Goal: Task Accomplishment & Management: Manage account settings

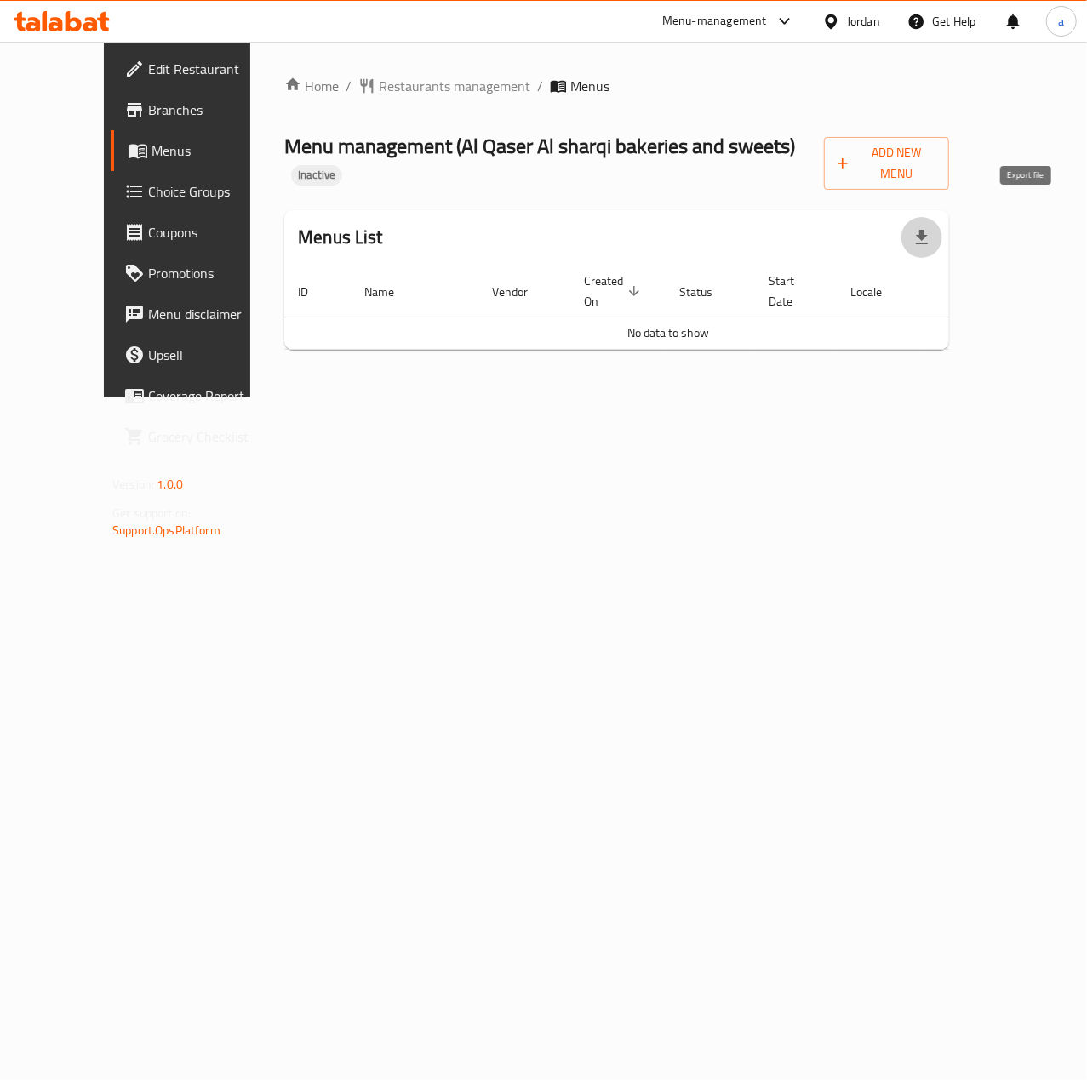
click at [932, 227] on icon "button" at bounding box center [922, 237] width 20 height 20
click at [1037, 317] on td "No data to show" at bounding box center [668, 333] width 768 height 32
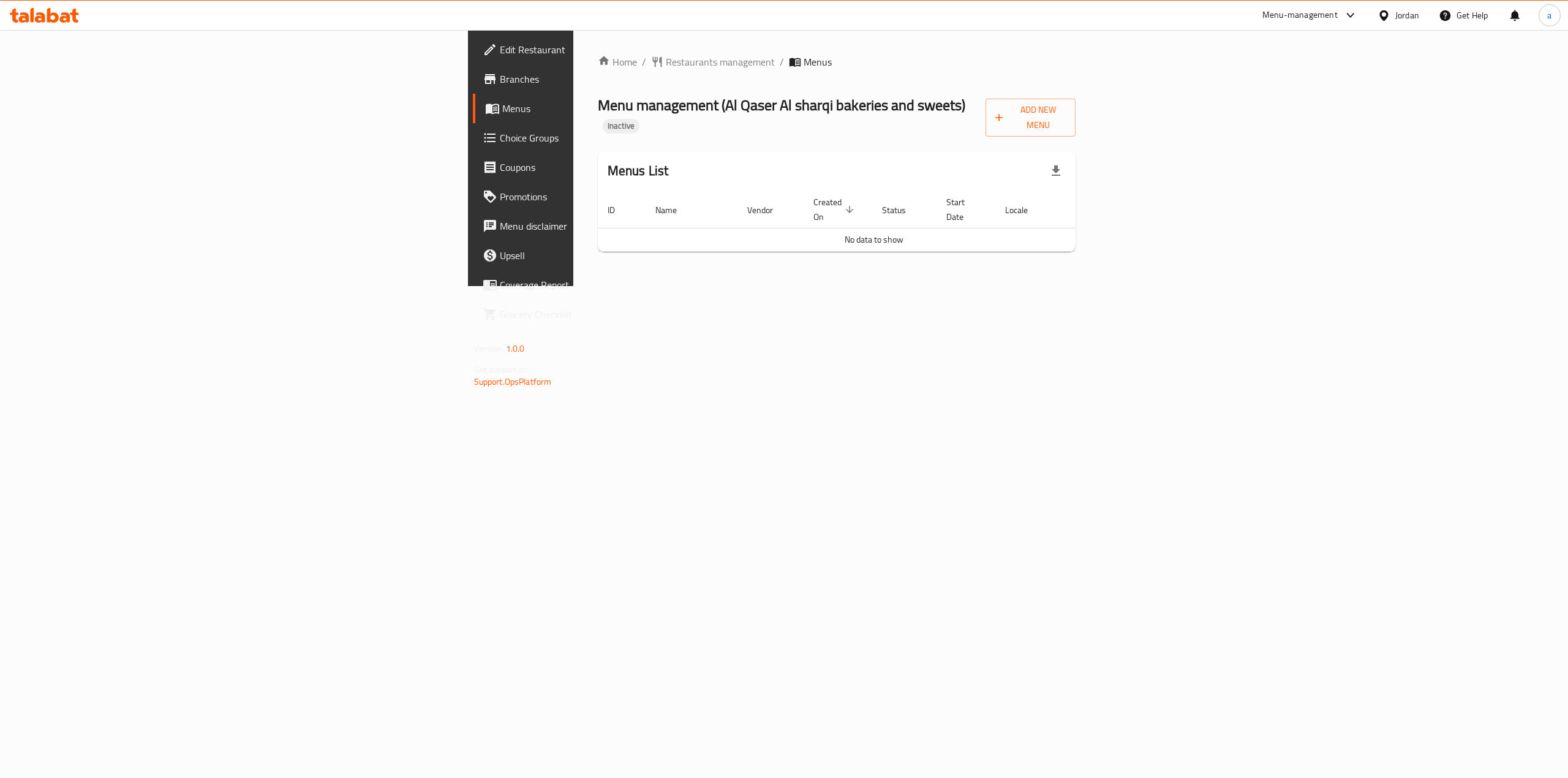
click at [781, 119] on button "Add New Menu" at bounding box center [1030, 117] width 90 height 38
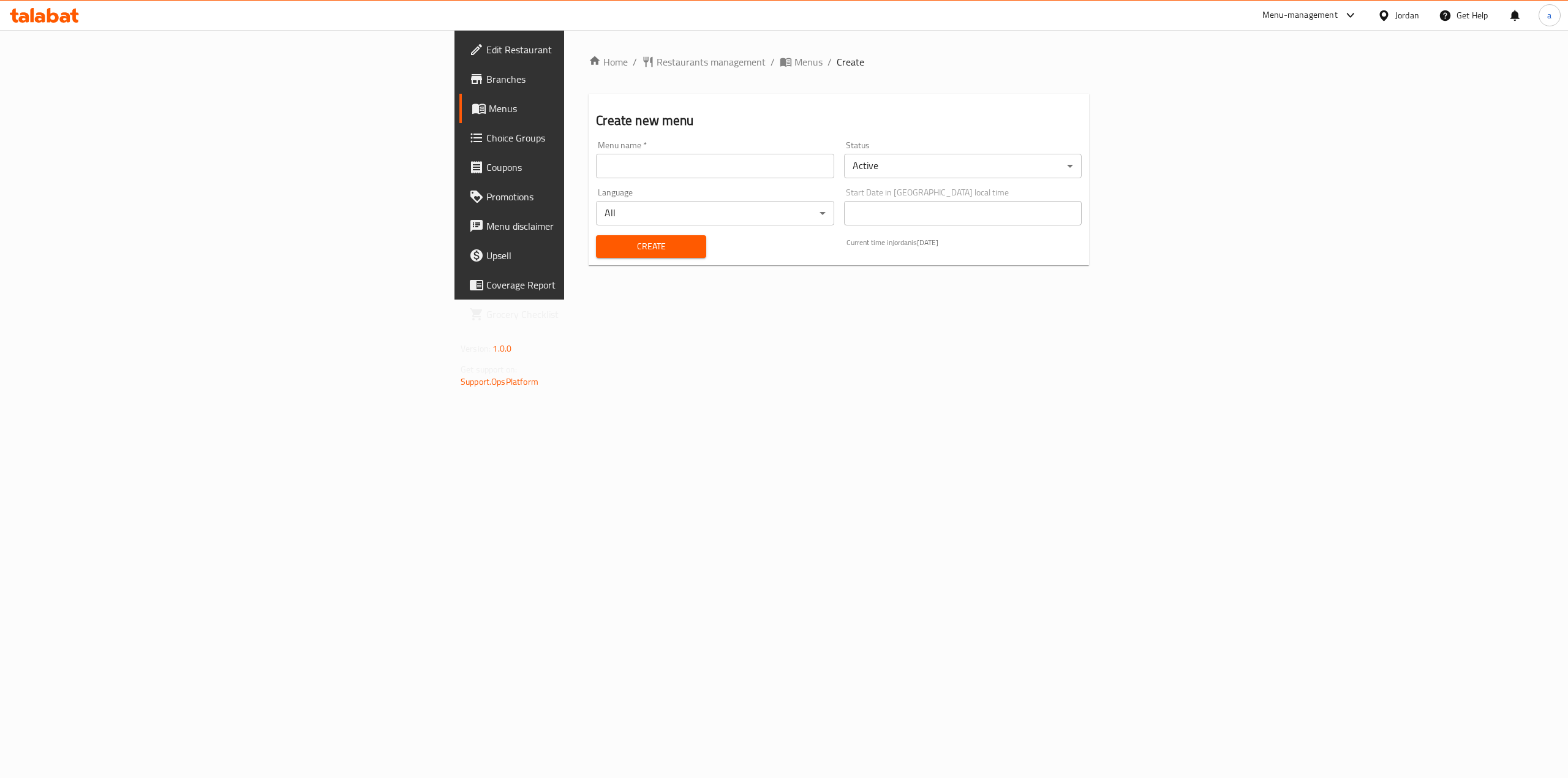
click at [628, 182] on div "Menu name   * Menu name *" at bounding box center [715, 160] width 248 height 48
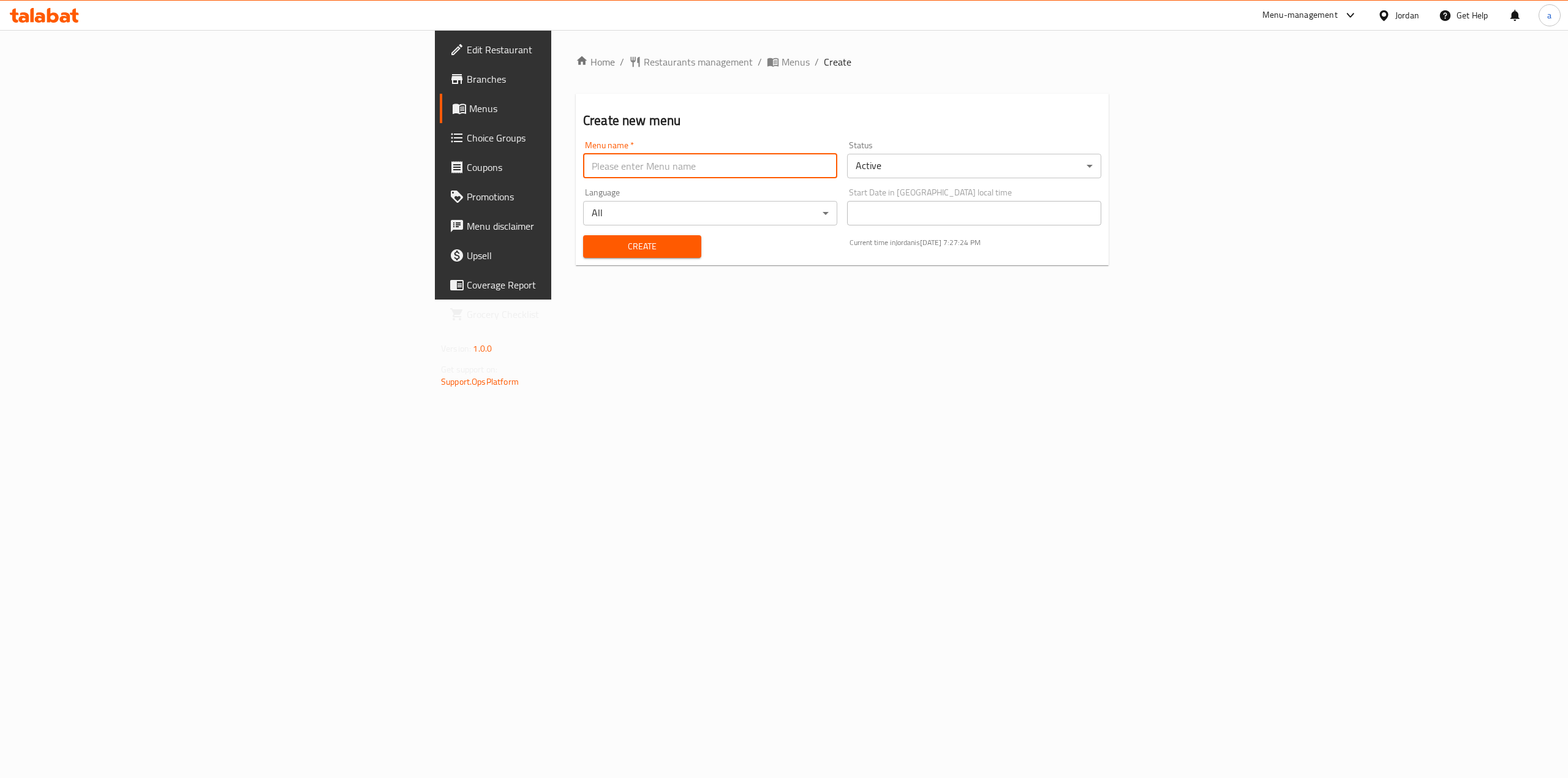
click at [618, 176] on input "text" at bounding box center [710, 166] width 254 height 24
type input "[DATE]"
click at [583, 235] on button "Create" at bounding box center [642, 246] width 118 height 22
click at [781, 55] on span "Menus" at bounding box center [795, 62] width 28 height 14
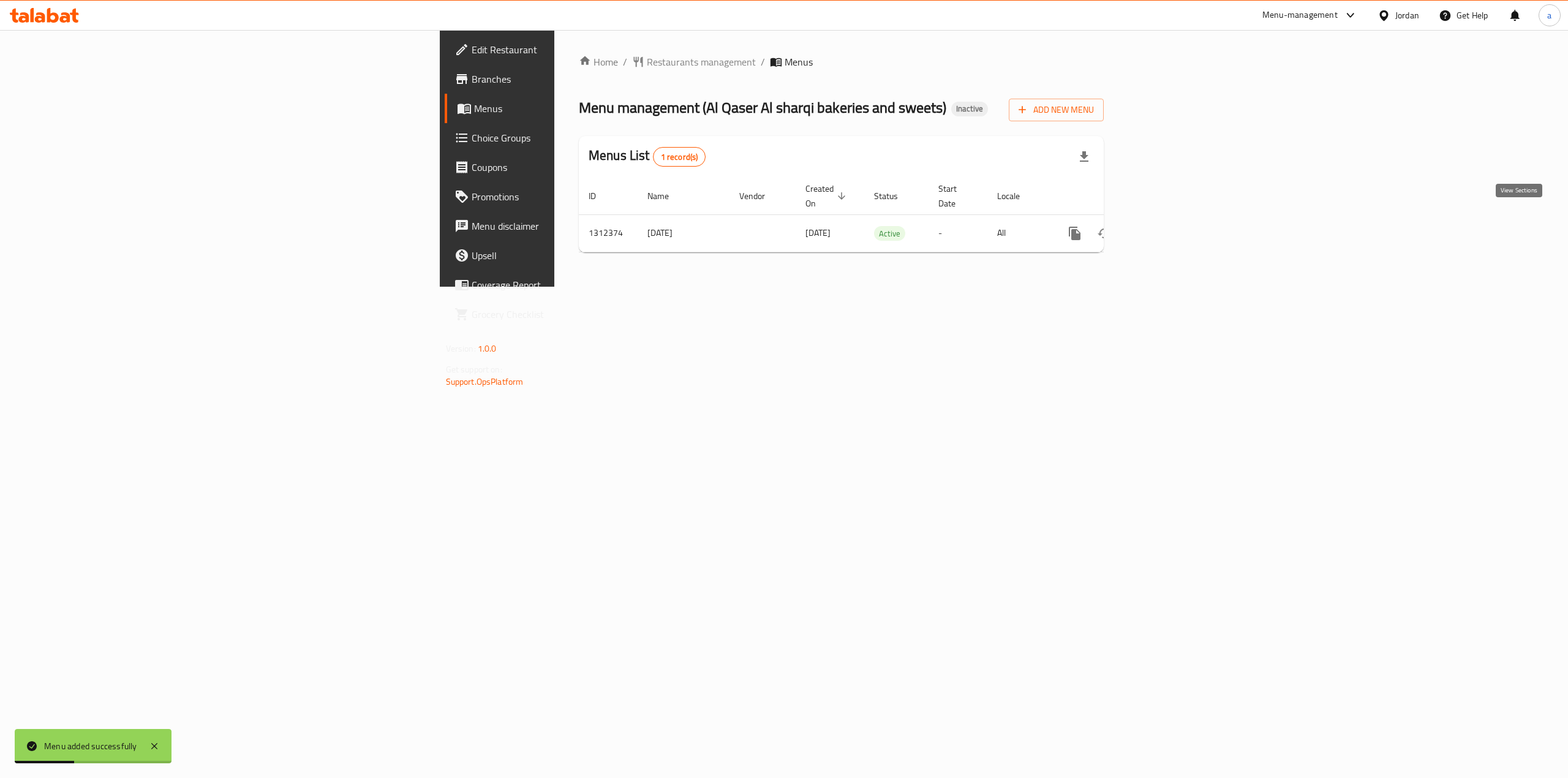
click at [781, 226] on icon "enhanced table" at bounding box center [1163, 233] width 14 height 14
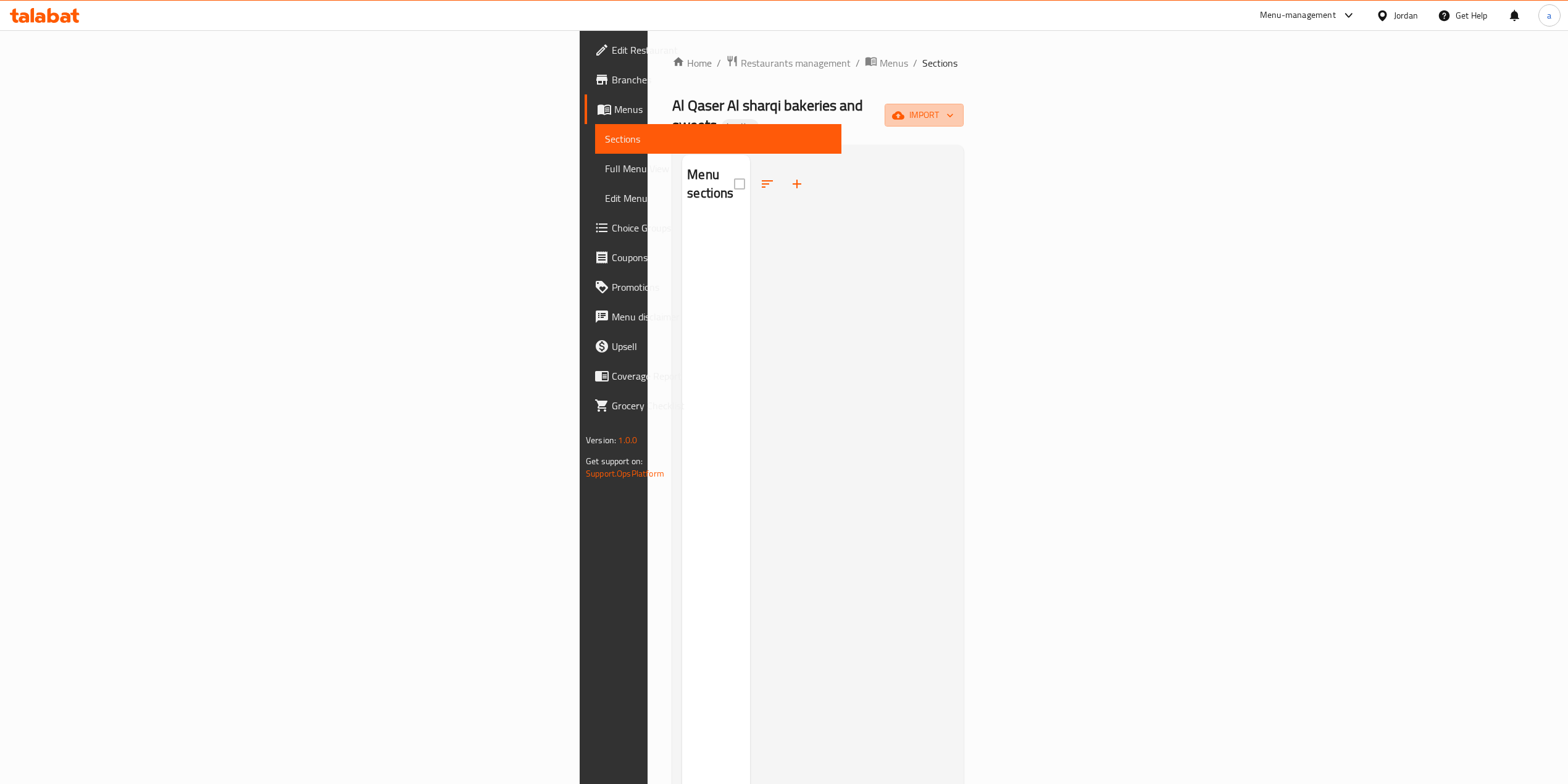
click at [788, 112] on span "import" at bounding box center [925, 115] width 59 height 15
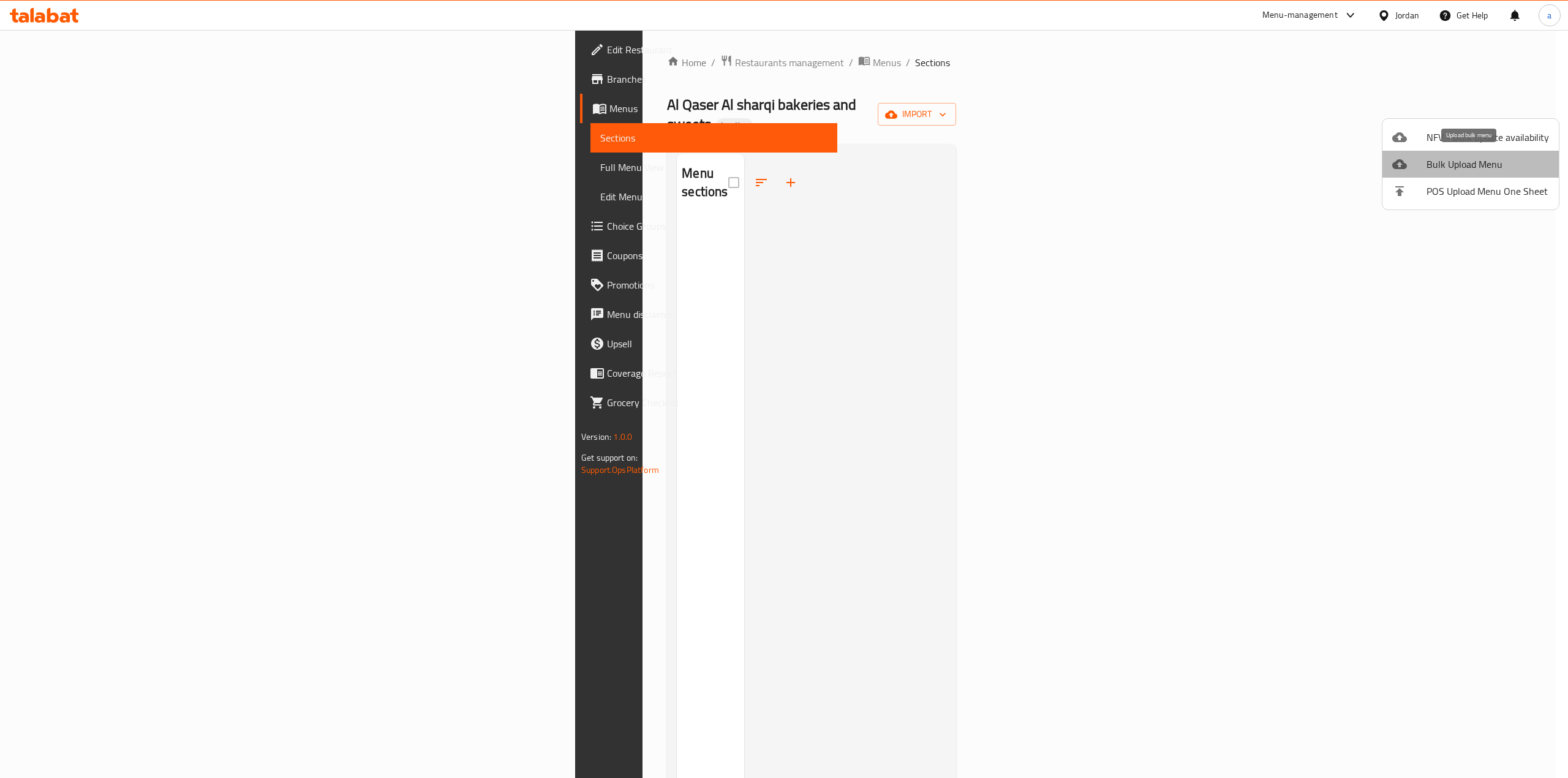
click at [781, 171] on span "Bulk Upload Menu" at bounding box center [1488, 164] width 122 height 14
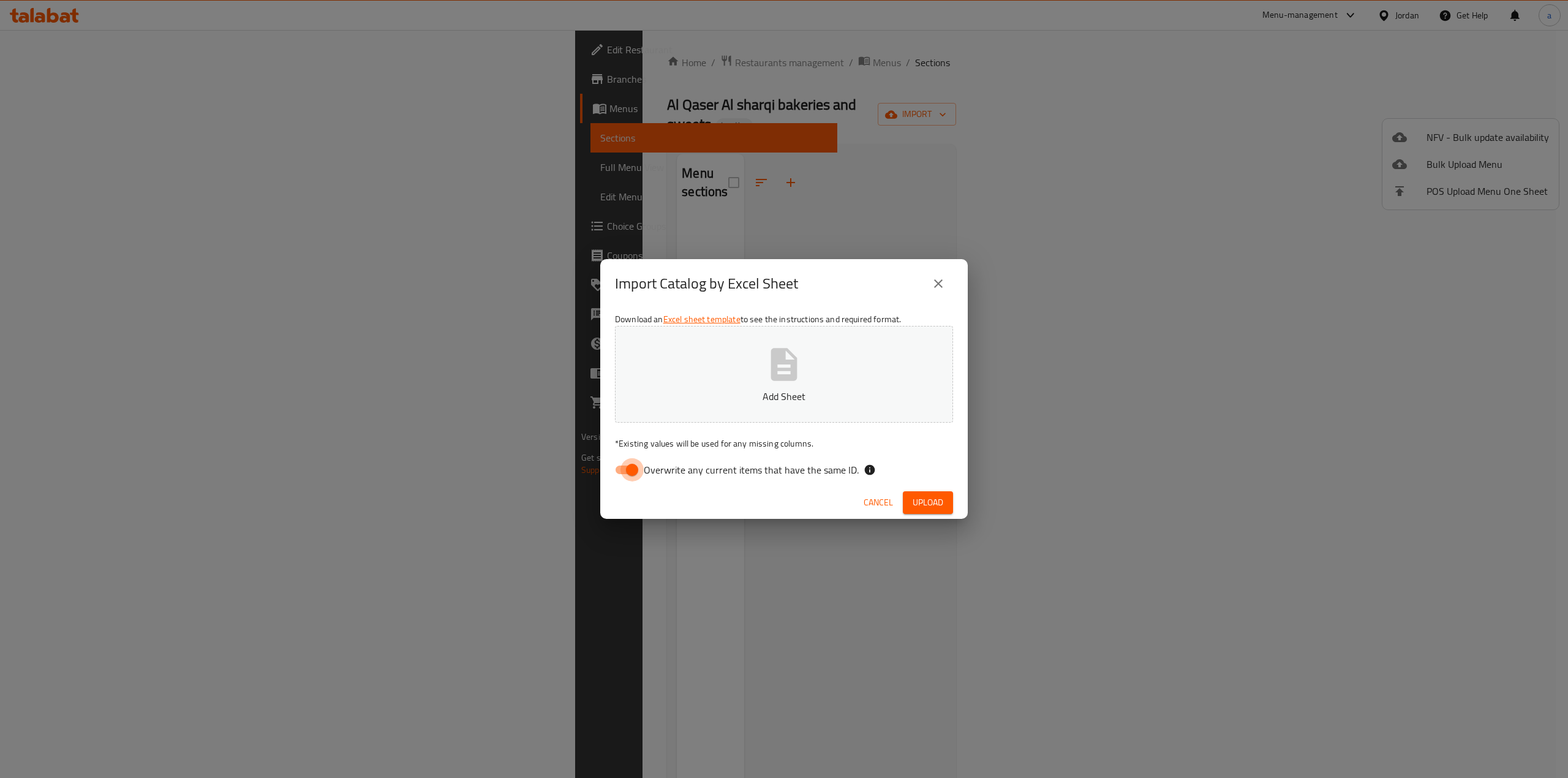
click at [630, 459] on input "Overwrite any current items that have the same ID." at bounding box center [632, 470] width 70 height 23
checkbox input "false"
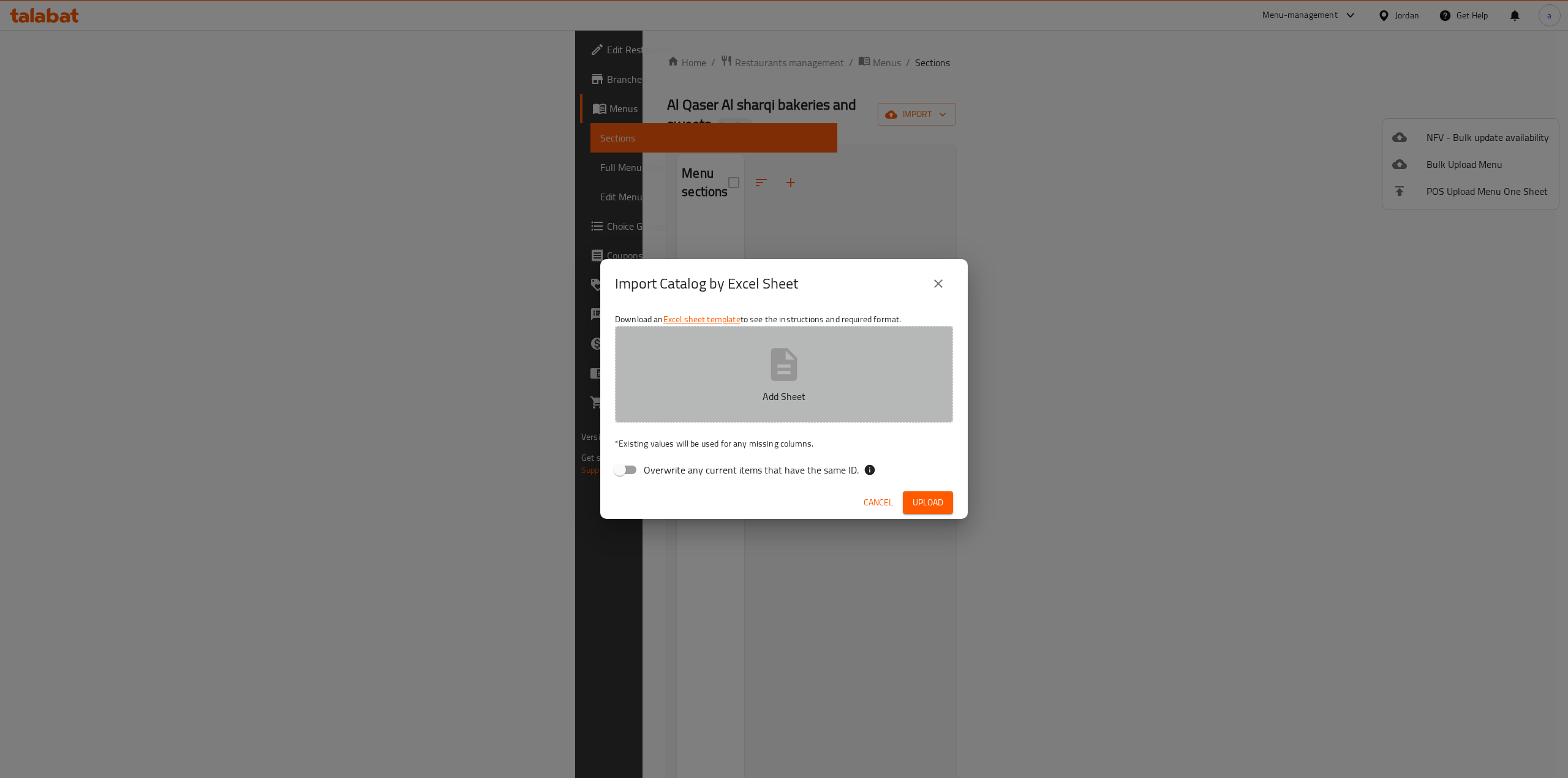
click at [724, 407] on button "Add Sheet" at bounding box center [784, 374] width 338 height 97
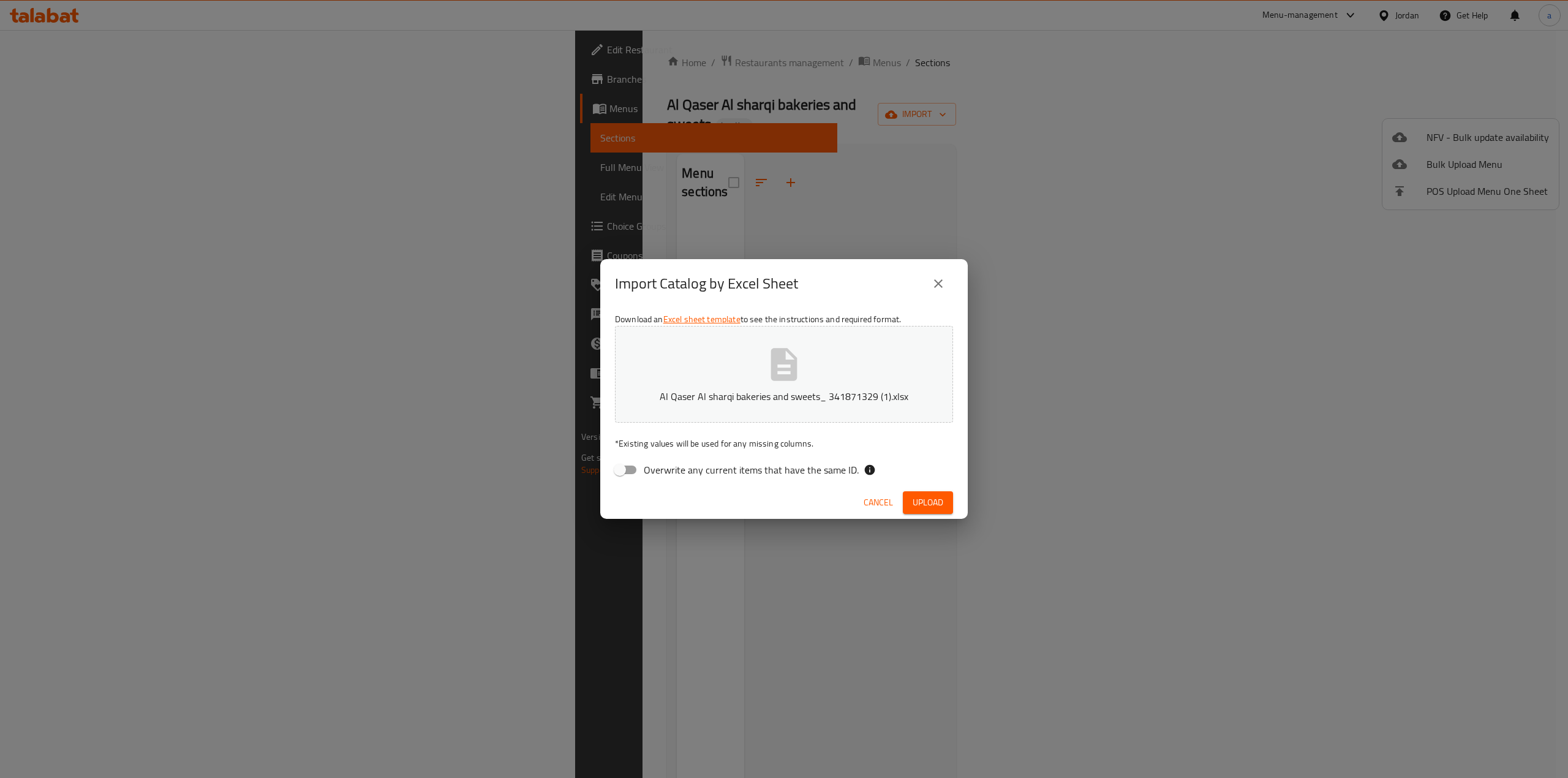
click at [781, 506] on span "Upload" at bounding box center [928, 502] width 31 height 15
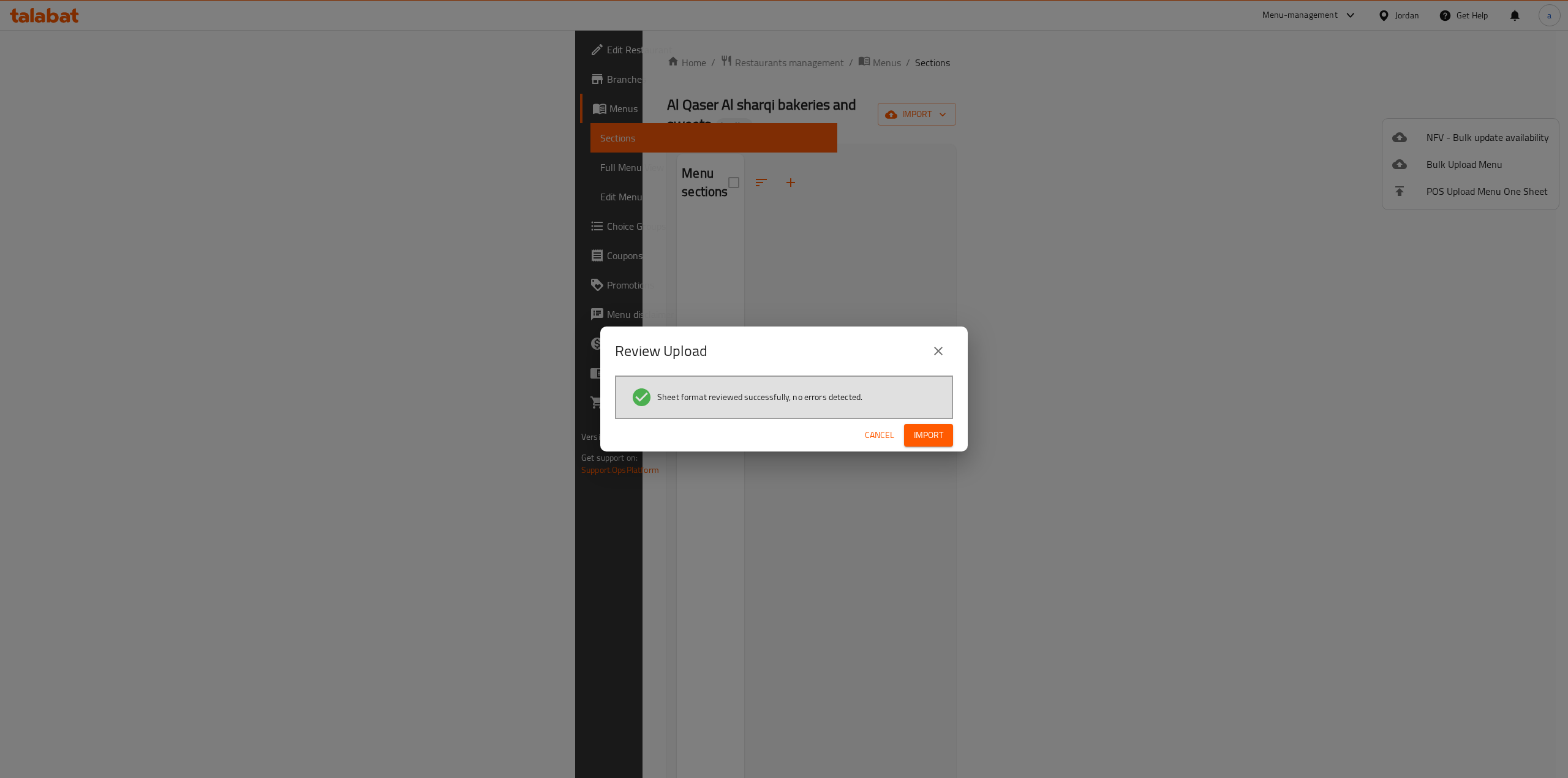
click at [781, 440] on button "Import" at bounding box center [929, 435] width 49 height 22
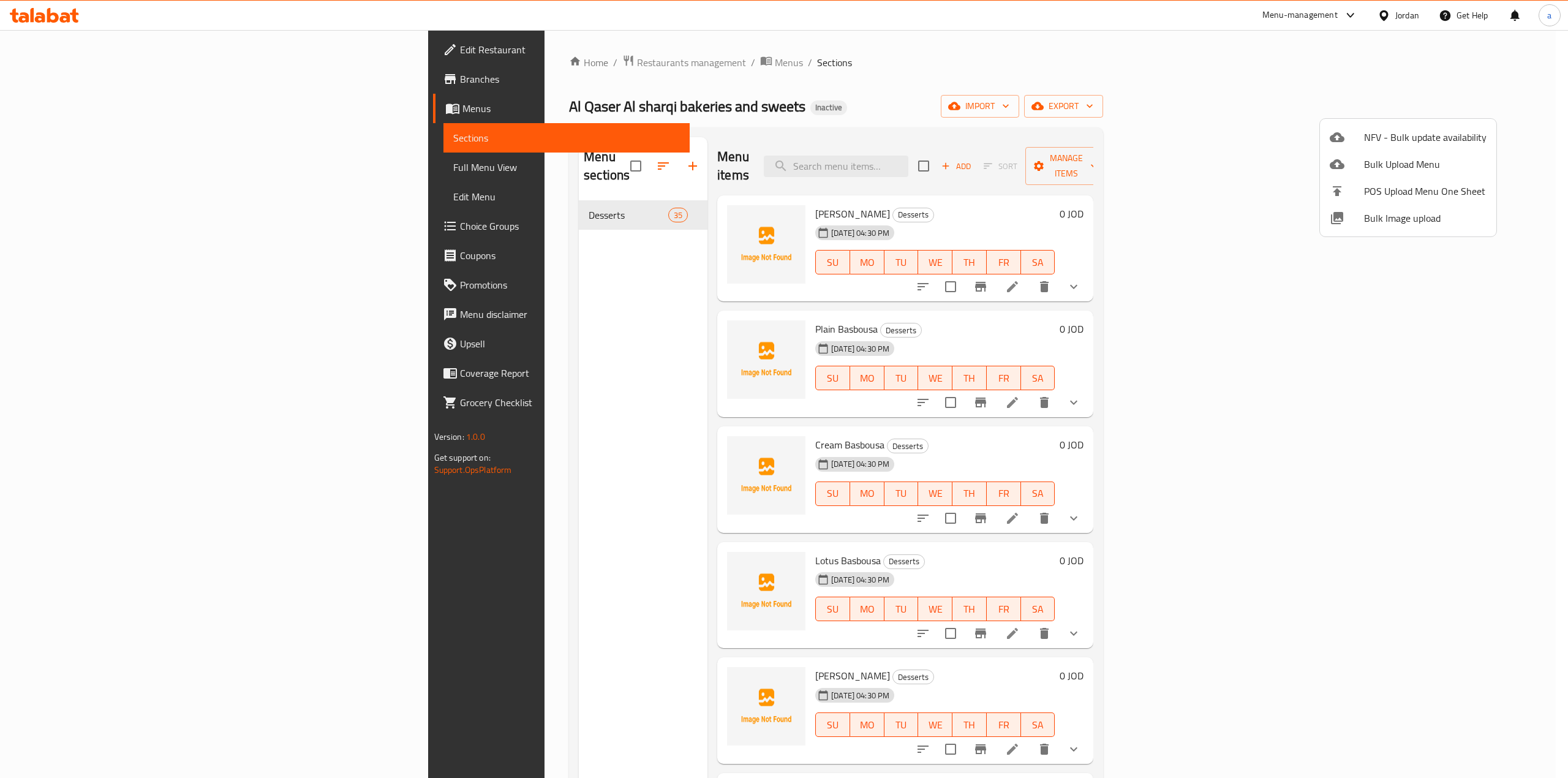
click at [116, 167] on div at bounding box center [784, 389] width 1568 height 778
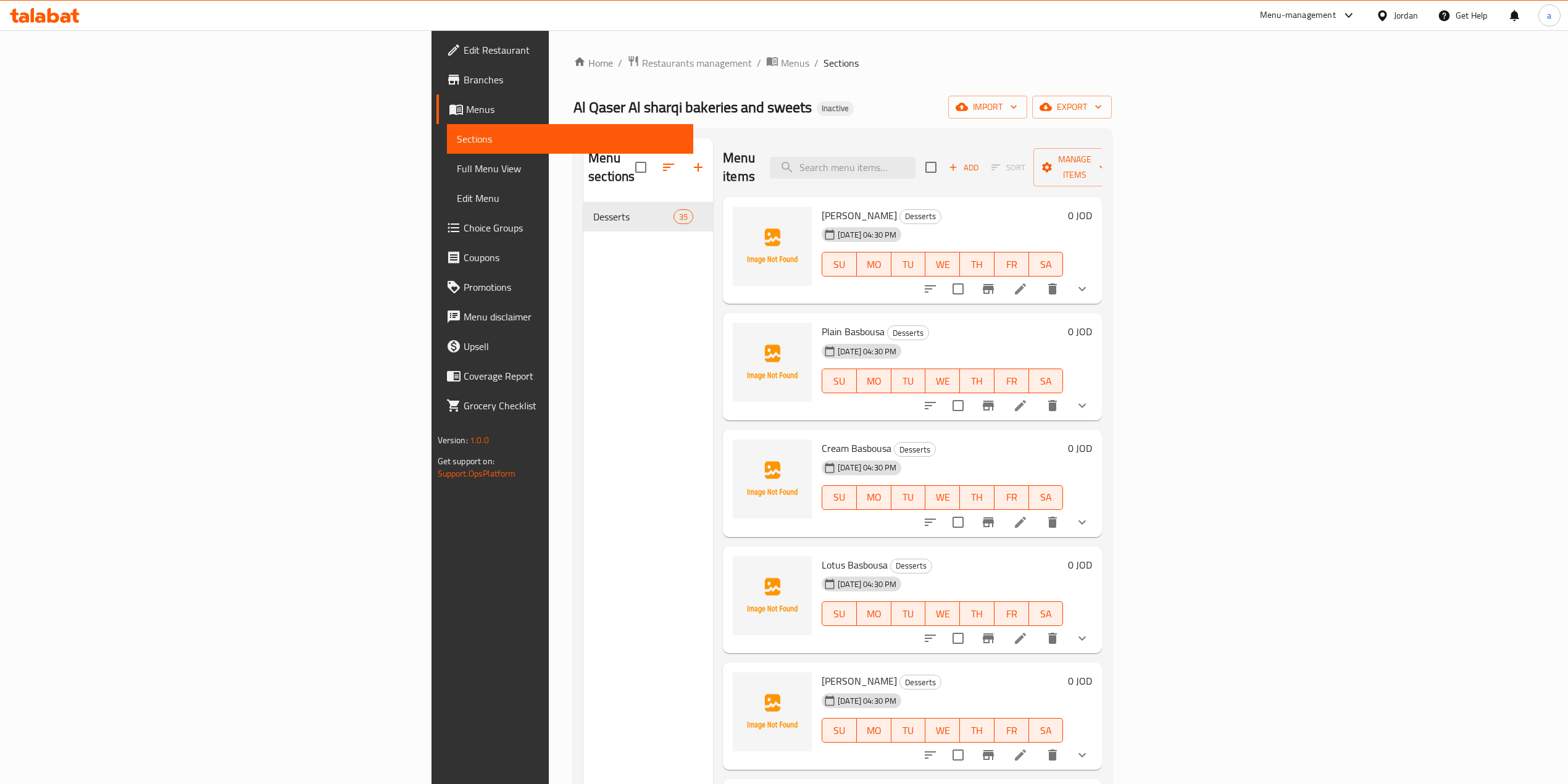
click at [457, 167] on span "Full Menu View" at bounding box center [570, 168] width 226 height 15
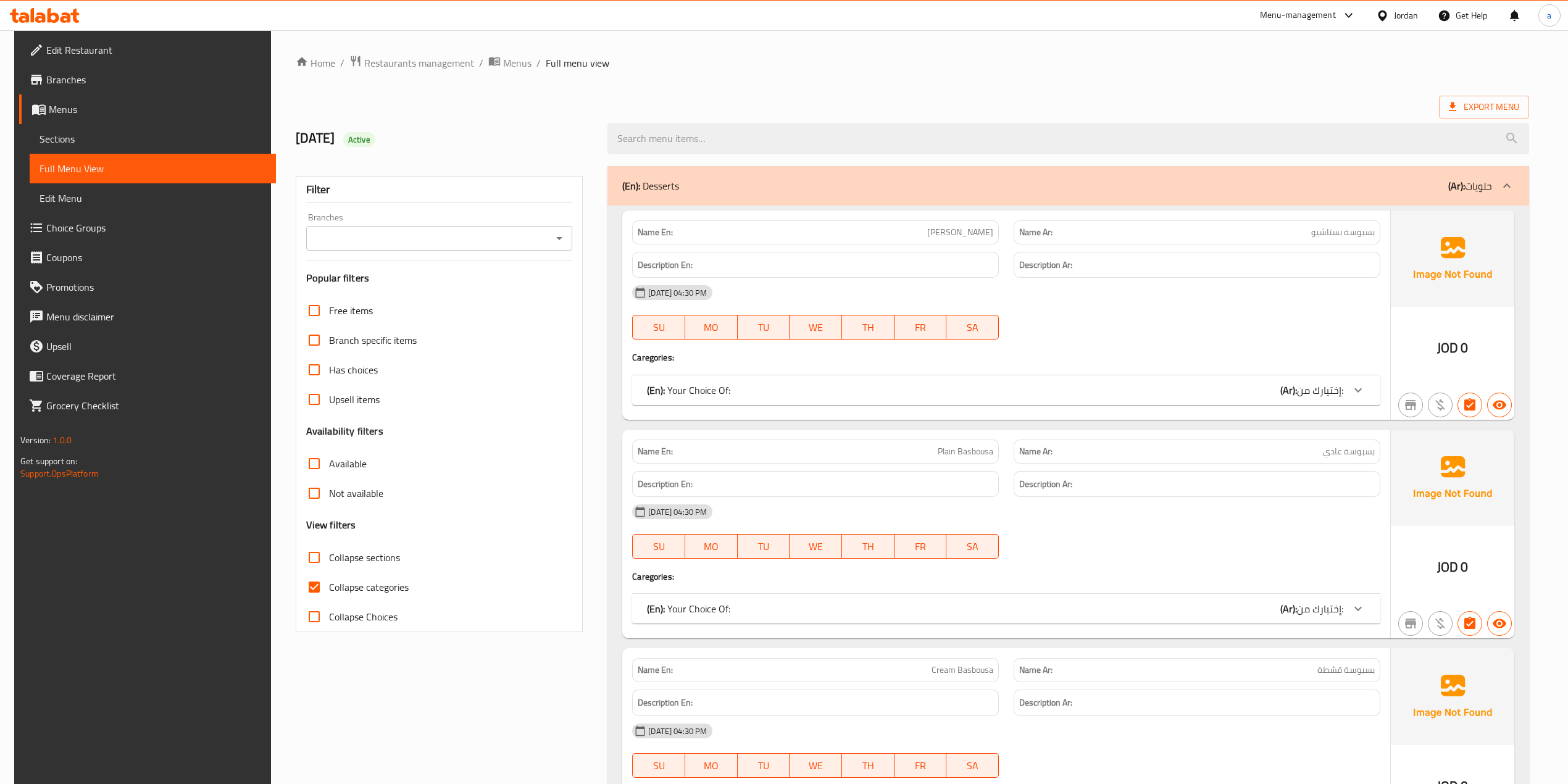
click at [344, 584] on span "Collapse categories" at bounding box center [369, 587] width 80 height 15
click at [329, 584] on input "Collapse categories" at bounding box center [314, 587] width 30 height 30
checkbox input "false"
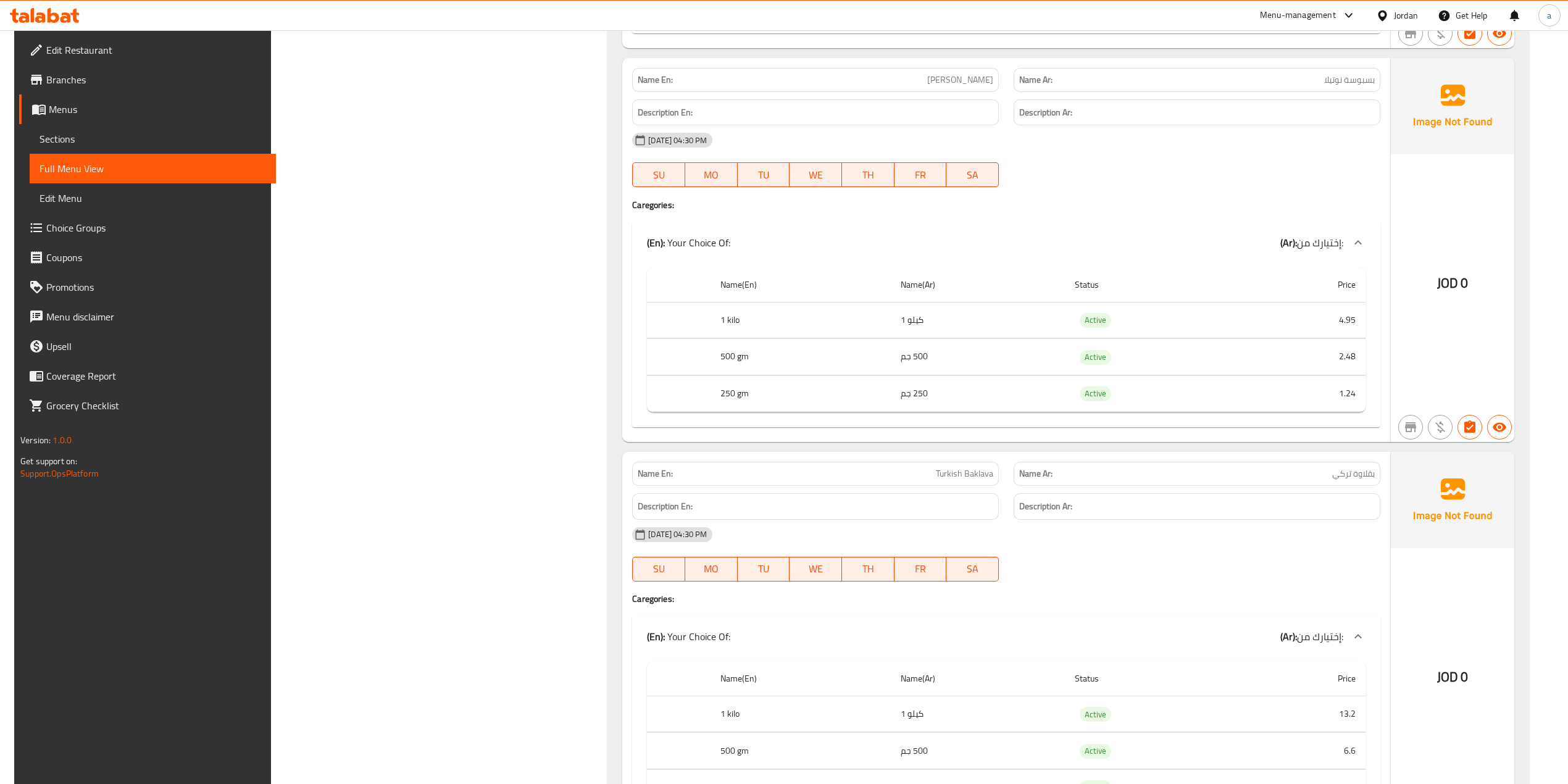
scroll to position [1811, 0]
